Goal: Check status: Check status

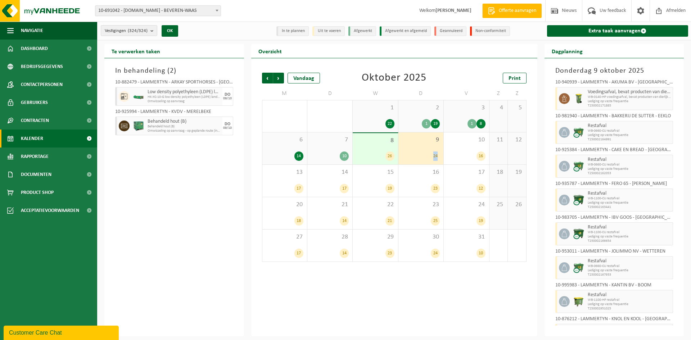
click at [155, 11] on span "10-691042 - [DOMAIN_NAME] - BEVEREN-WAAS" at bounding box center [157, 11] width 125 height 10
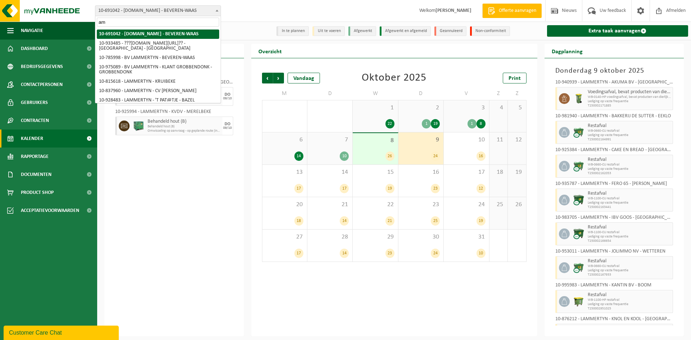
type input "amo"
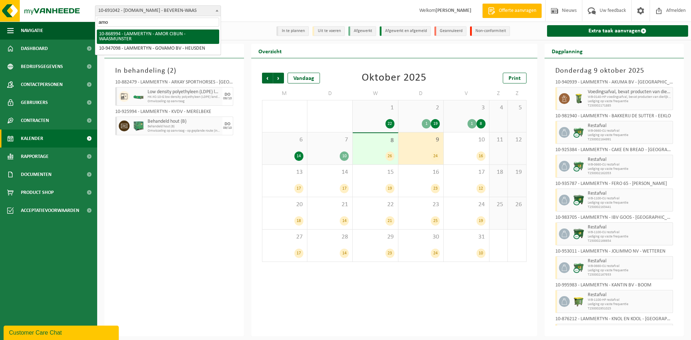
select select "103993"
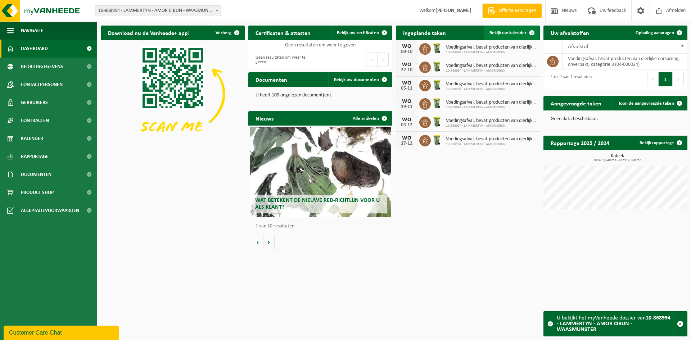
click at [511, 31] on span "Bekijk uw kalender" at bounding box center [508, 33] width 37 height 5
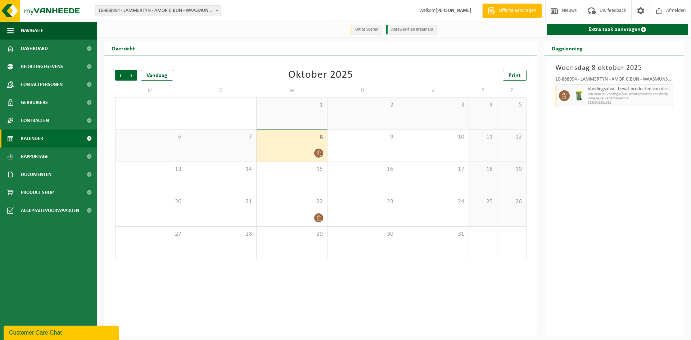
click at [304, 146] on div "8" at bounding box center [292, 145] width 71 height 31
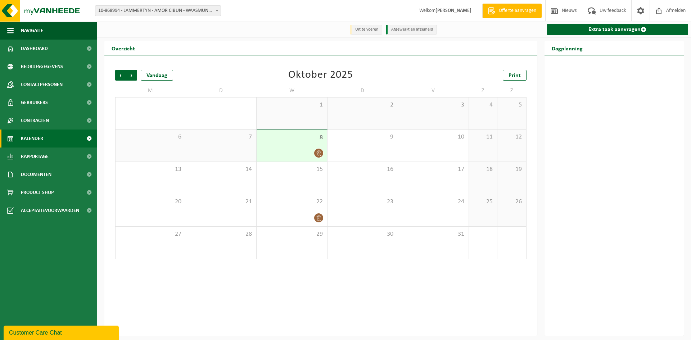
click at [321, 152] on icon at bounding box center [319, 153] width 6 height 6
click at [302, 148] on div "8" at bounding box center [292, 145] width 71 height 31
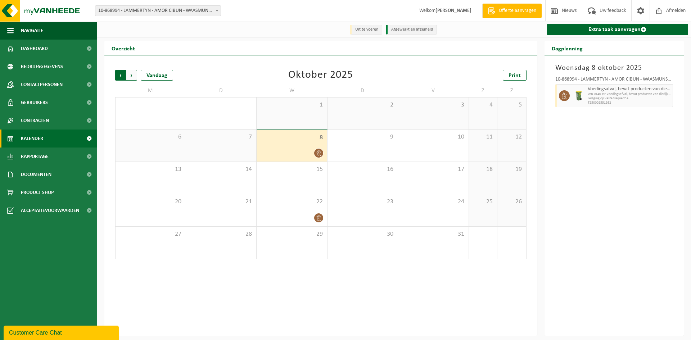
click at [135, 76] on span "Volgende" at bounding box center [131, 75] width 11 height 11
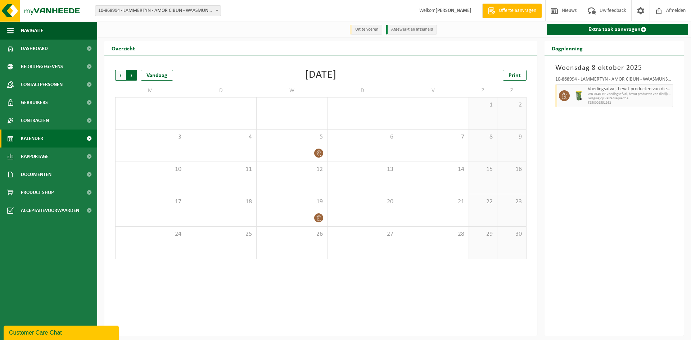
click at [122, 75] on span "Vorige" at bounding box center [120, 75] width 11 height 11
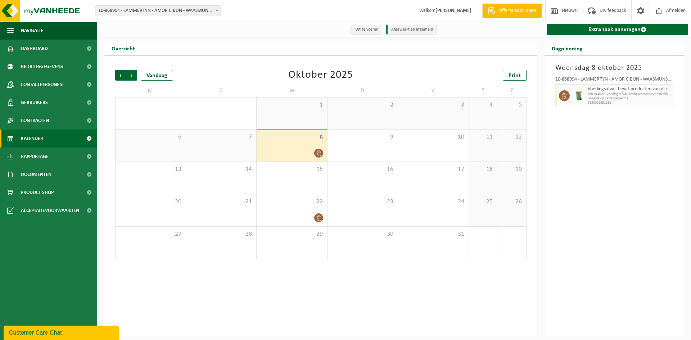
click at [580, 321] on div "[DATE] 10-868994 - LAMMERTYN - AMOR CIBUN - WAASMUNSTER Voedingsafval, bevat pr…" at bounding box center [615, 195] width 140 height 280
click at [590, 237] on div "[DATE] 10-868994 - LAMMERTYN - AMOR CIBUN - WAASMUNSTER Voedingsafval, bevat pr…" at bounding box center [615, 195] width 140 height 280
click at [338, 306] on div "Vorige Volgende Vandaag [DATE] Print M D W D V Z Z 29 30 1 2 3 4 5 6 7 8 9 10 1…" at bounding box center [320, 195] width 433 height 280
